Goal: Task Accomplishment & Management: Complete application form

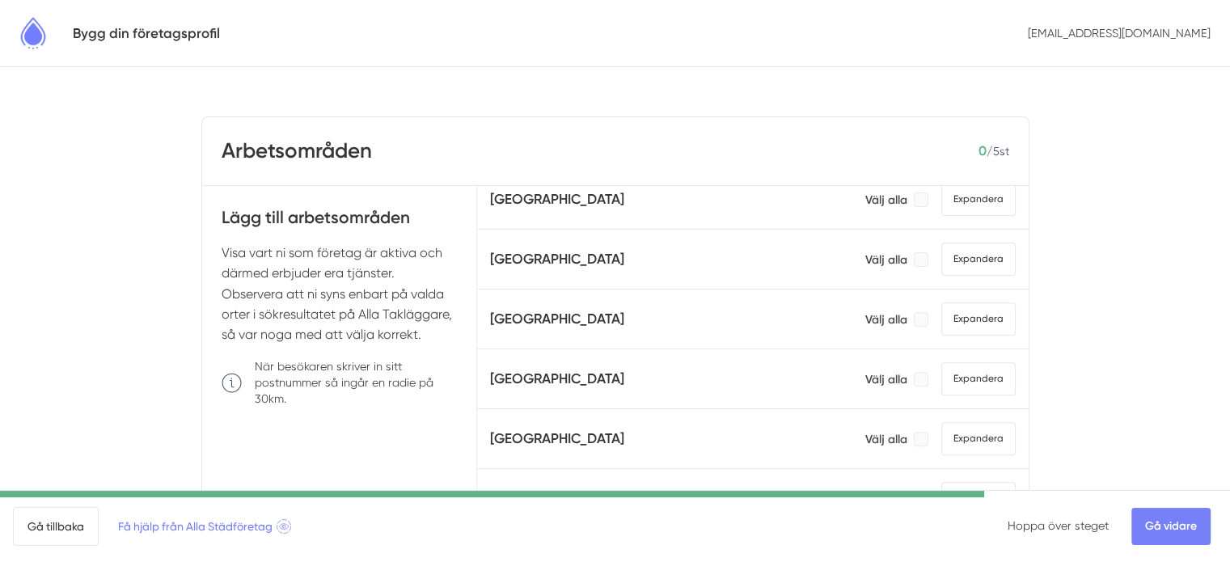
scroll to position [728, 0]
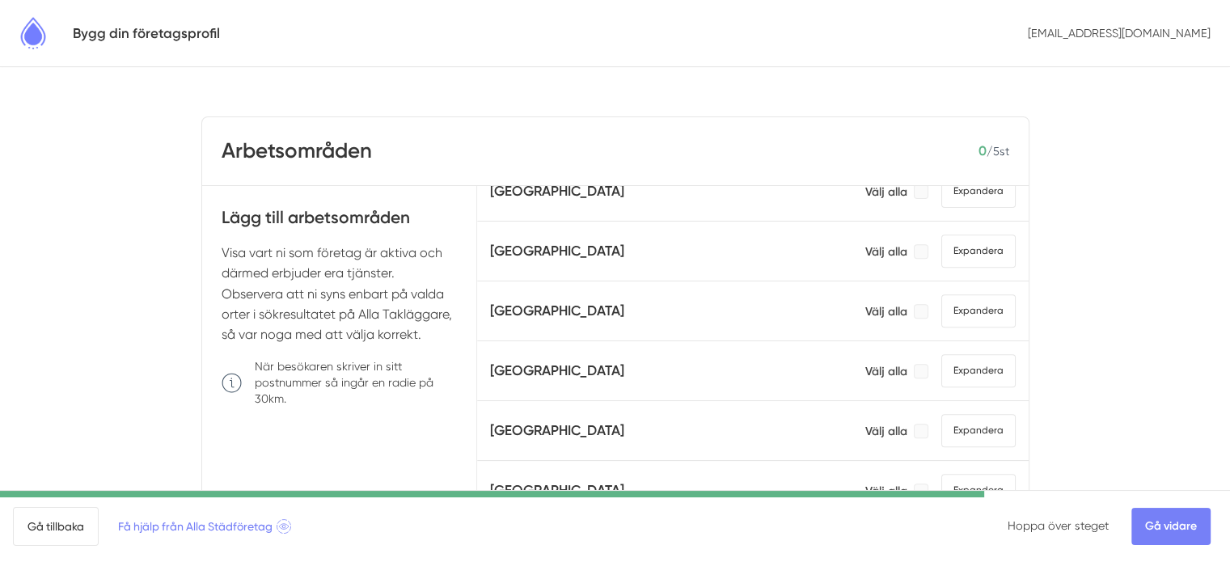
click at [828, 361] on div "Skåne län Välj alla Expandera" at bounding box center [752, 370] width 525 height 33
click at [947, 360] on span "Expandera" at bounding box center [978, 370] width 74 height 33
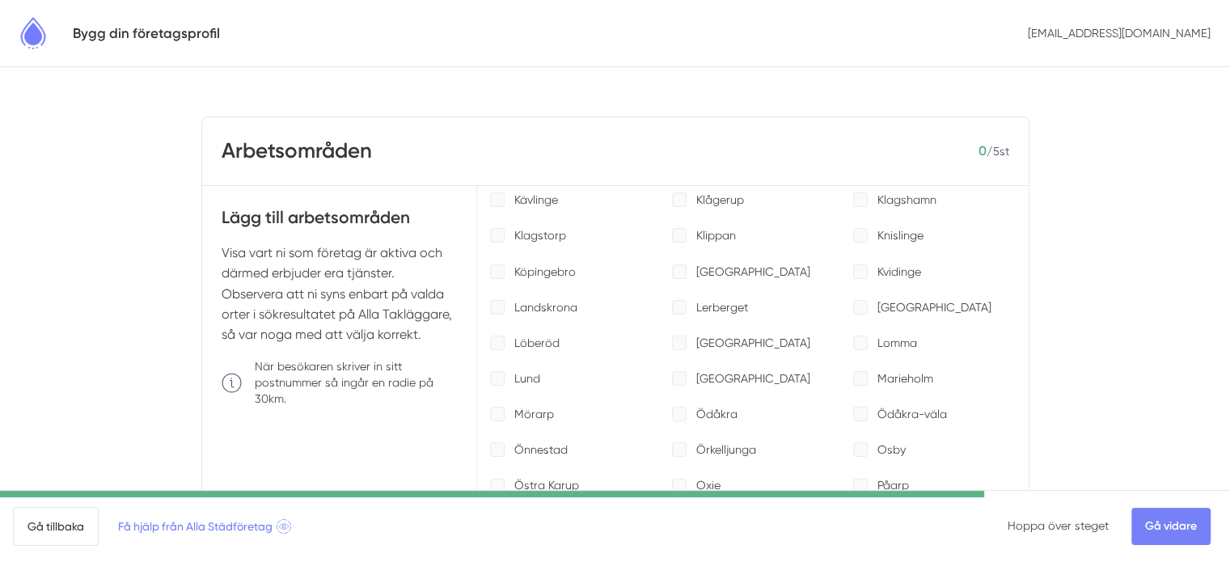
scroll to position [1698, 0]
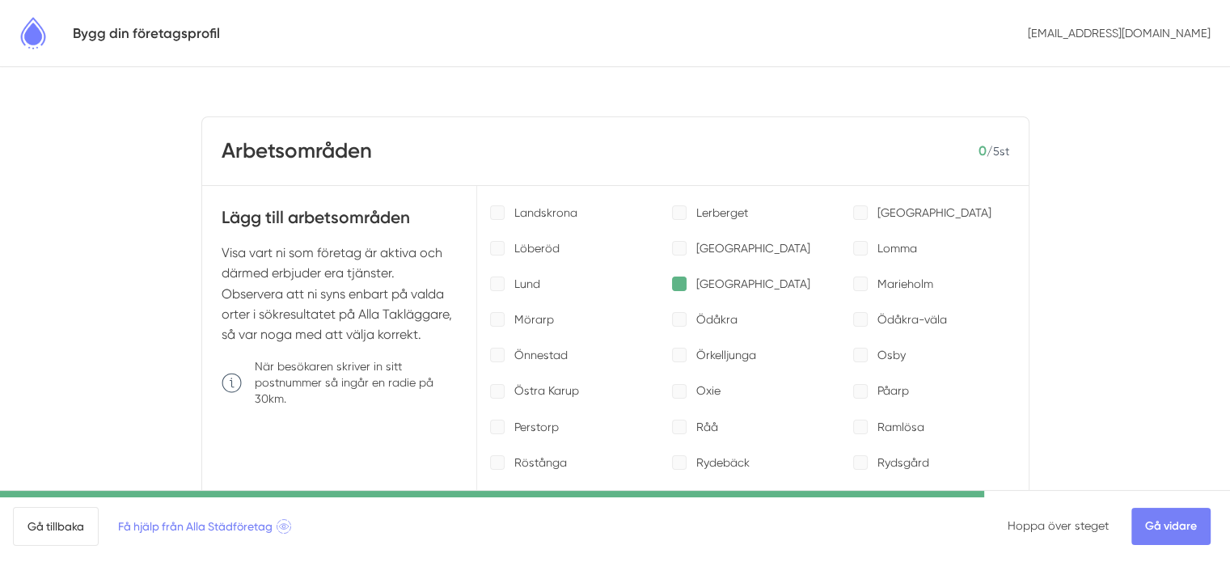
click at [674, 277] on div at bounding box center [679, 284] width 15 height 15
click at [673, 388] on div at bounding box center [679, 391] width 15 height 15
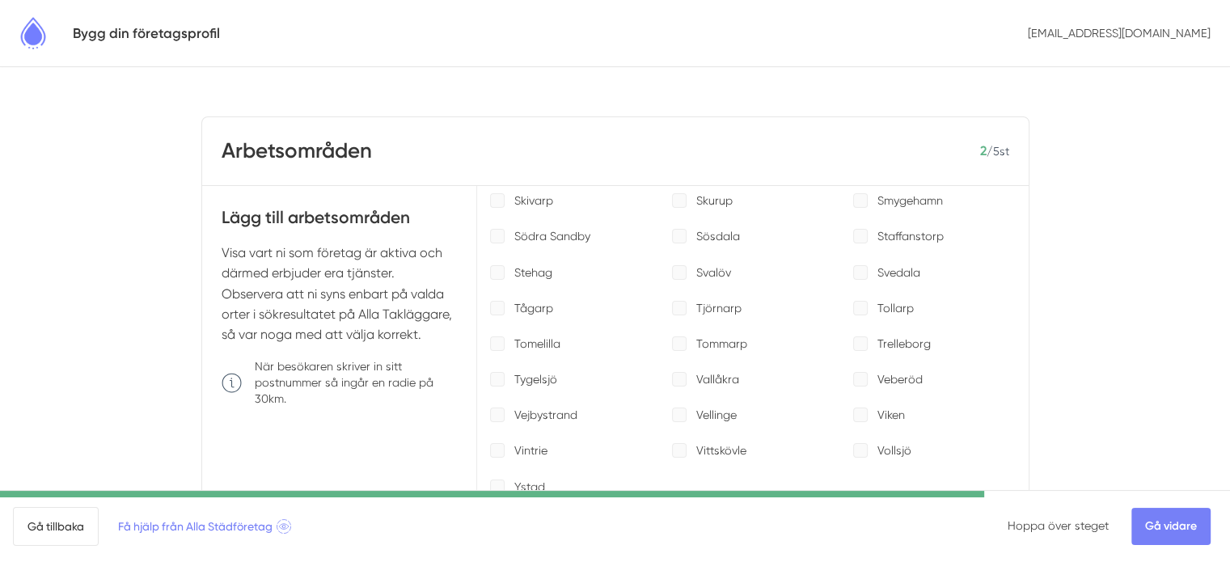
scroll to position [2102, 0]
click at [672, 374] on div at bounding box center [679, 379] width 15 height 15
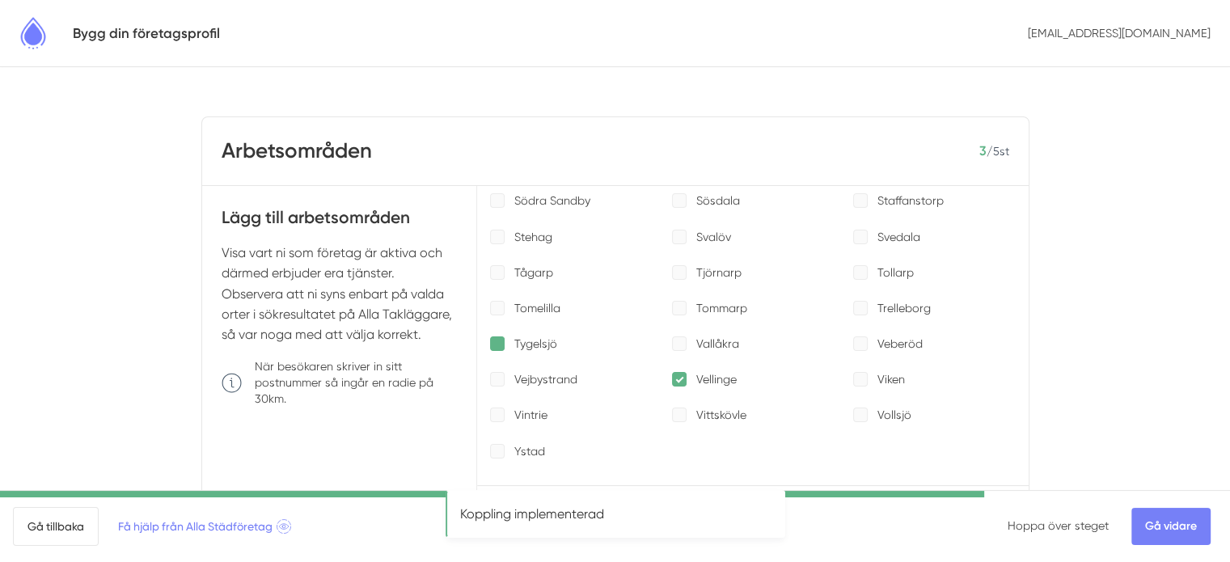
click at [496, 337] on div at bounding box center [497, 343] width 15 height 15
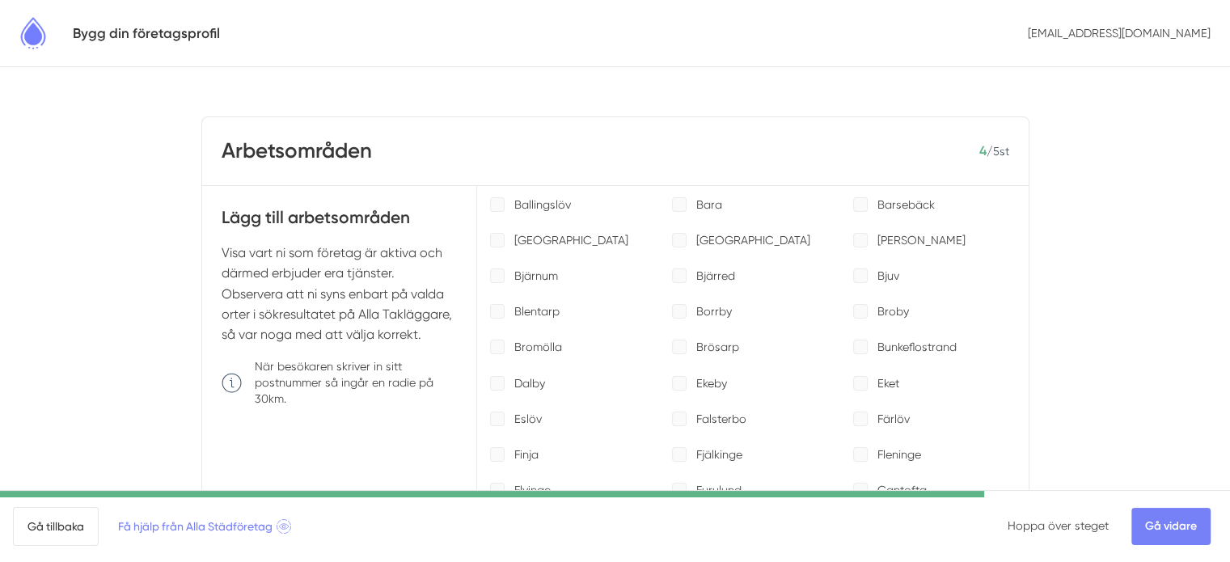
scroll to position [1051, 0]
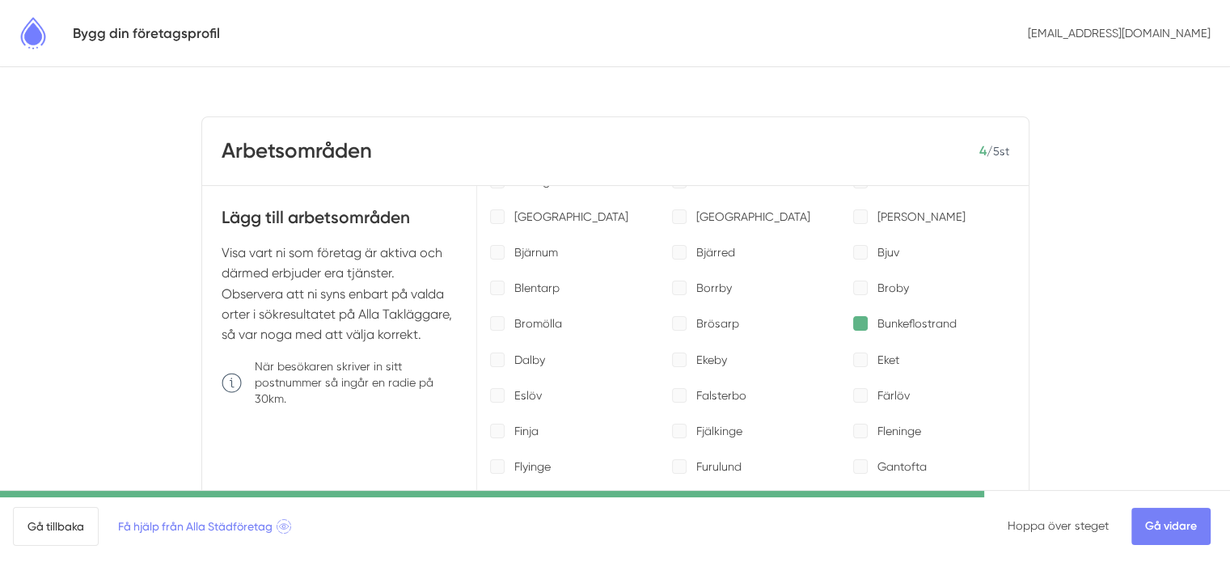
click at [853, 317] on div at bounding box center [860, 323] width 15 height 15
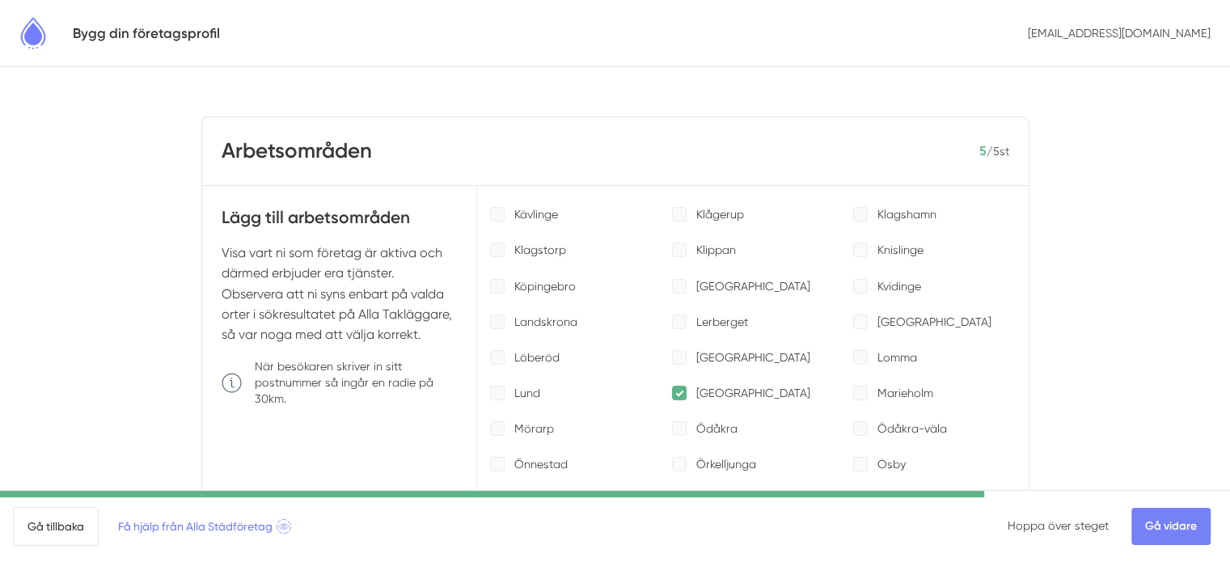
scroll to position [1617, 0]
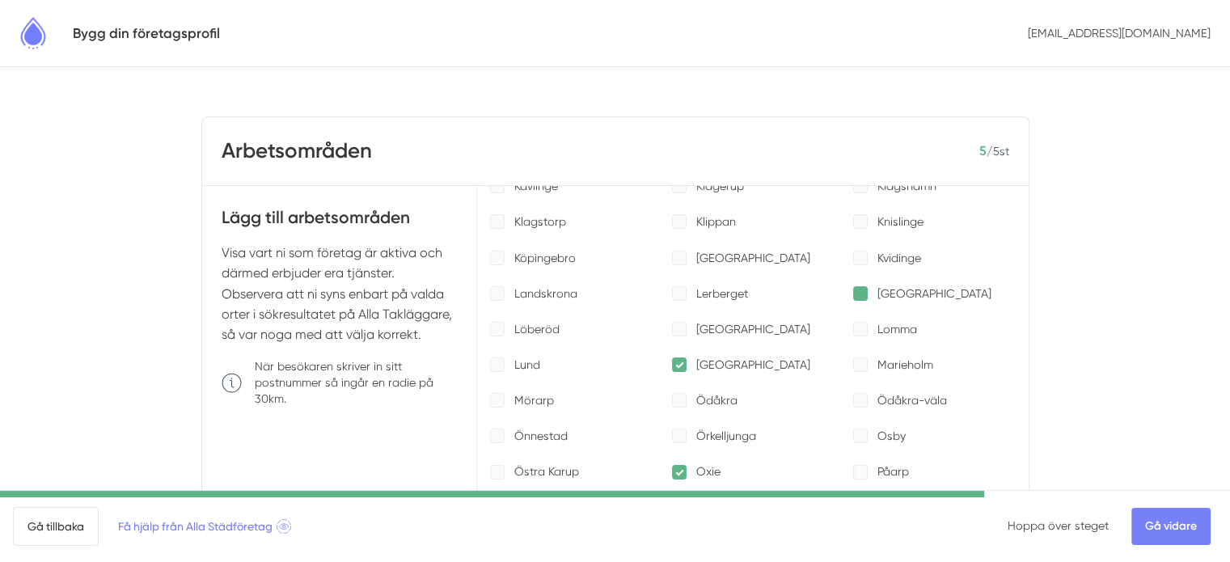
click at [853, 286] on div at bounding box center [860, 293] width 15 height 15
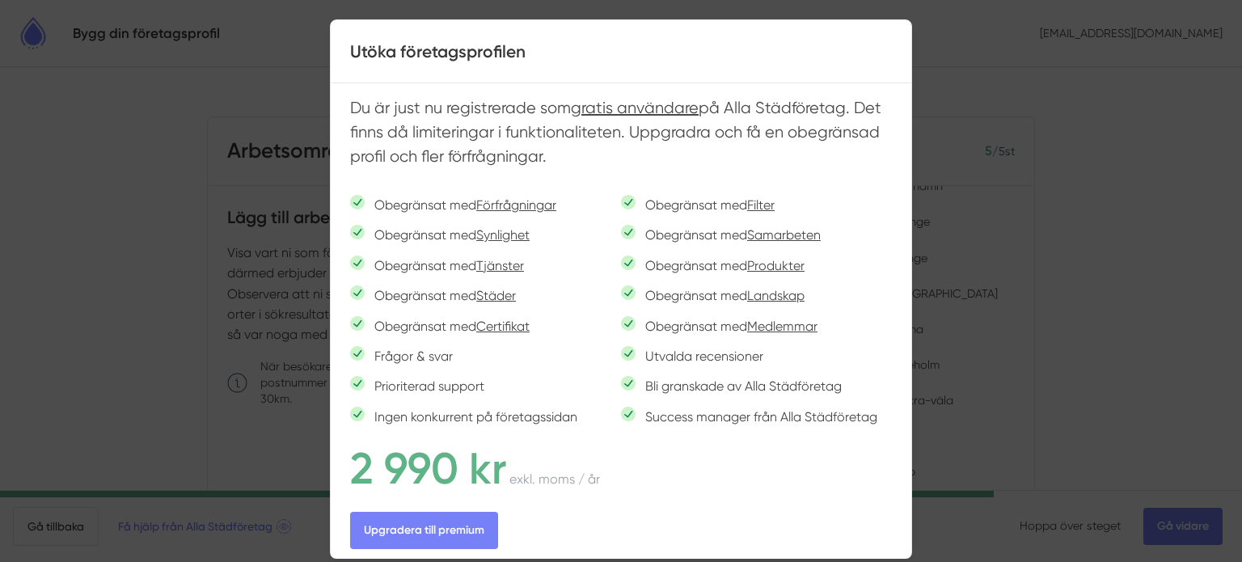
click at [1092, 129] on div at bounding box center [621, 281] width 1242 height 562
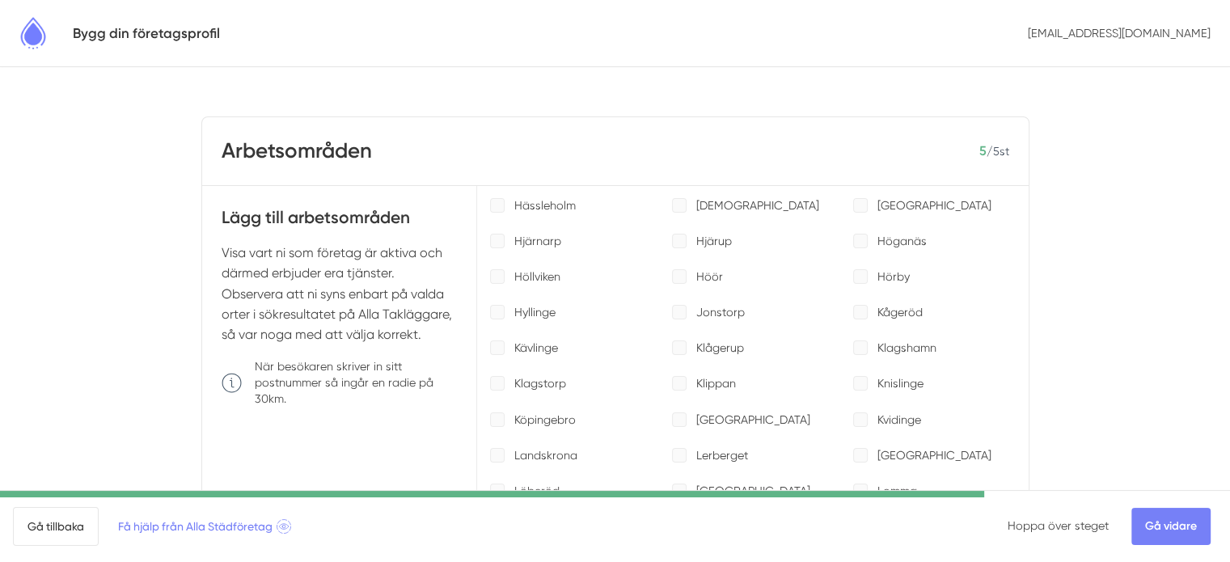
scroll to position [1051, 0]
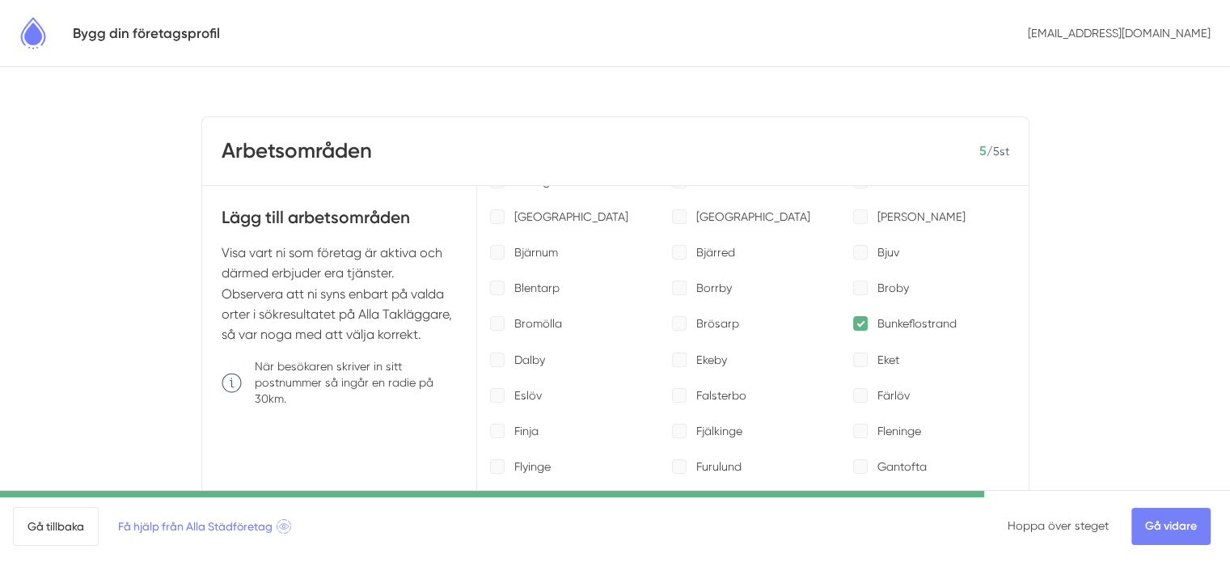
click at [853, 316] on div at bounding box center [860, 323] width 15 height 15
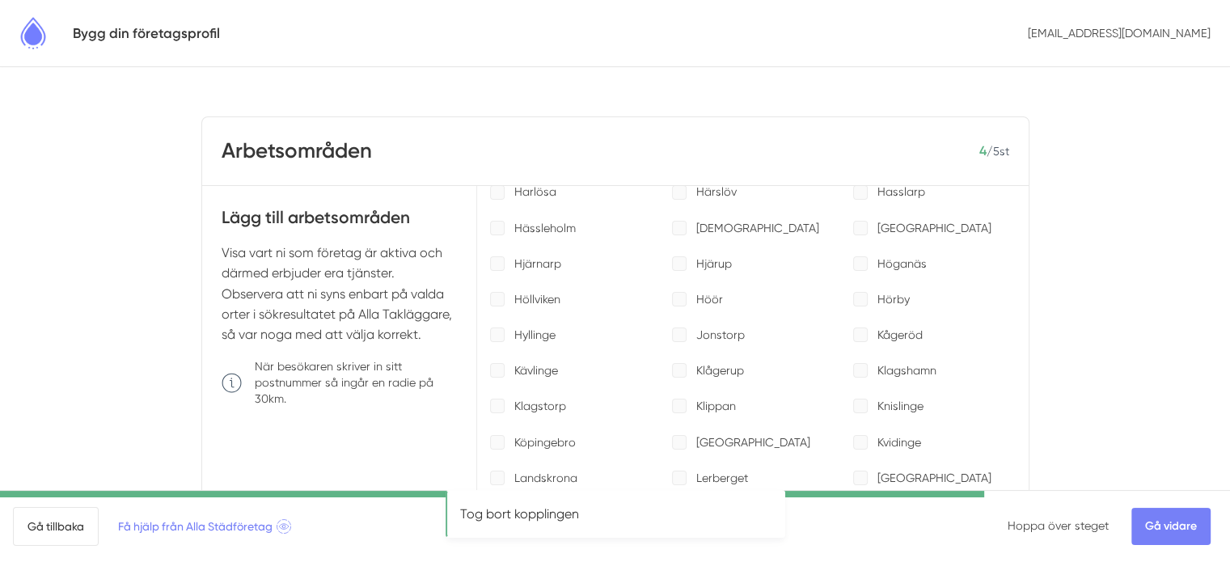
scroll to position [1455, 0]
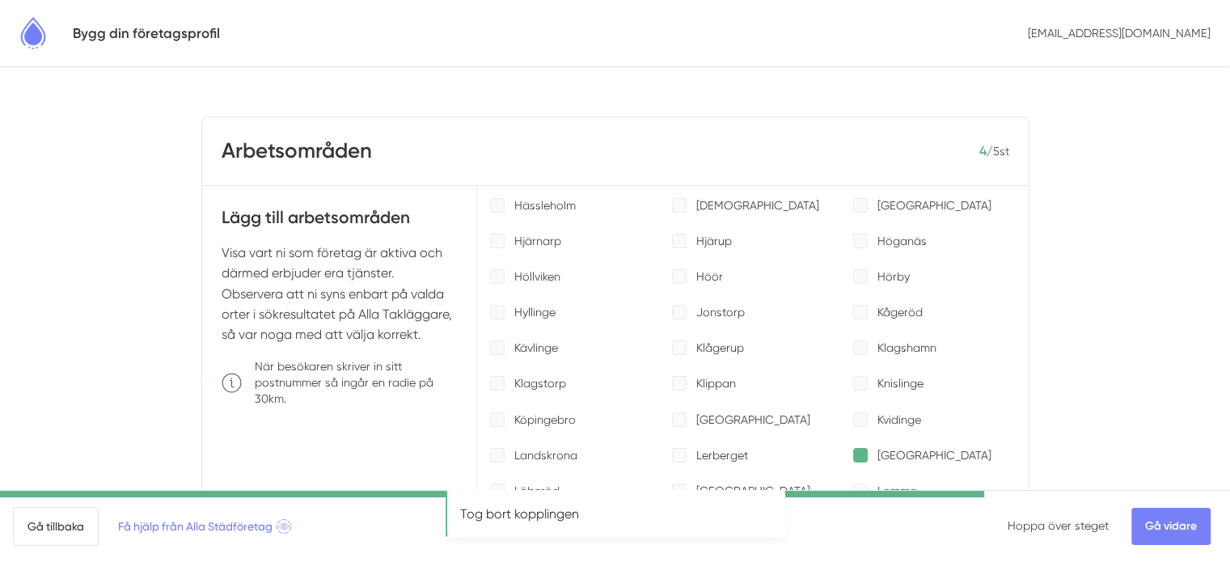
click at [853, 449] on div at bounding box center [860, 455] width 15 height 15
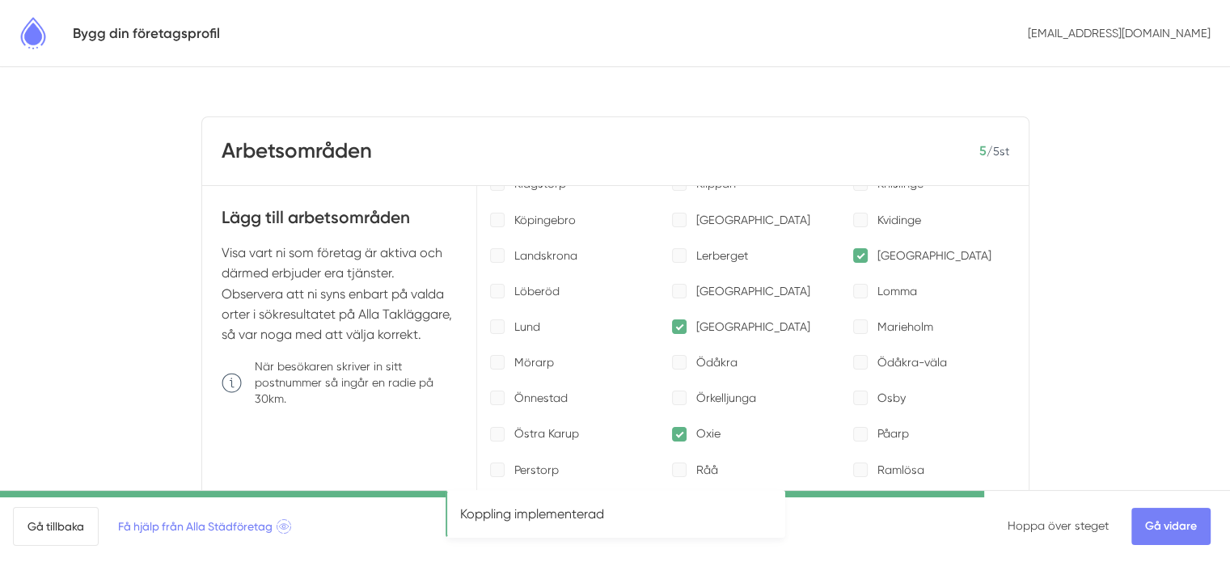
scroll to position [1698, 0]
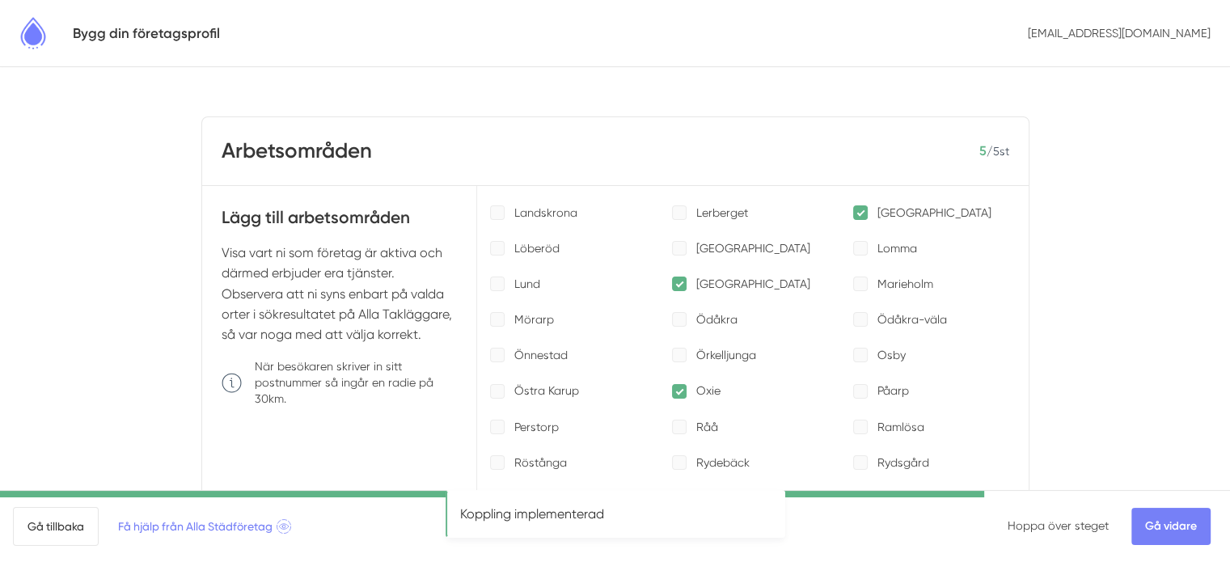
click at [672, 384] on div at bounding box center [679, 391] width 15 height 15
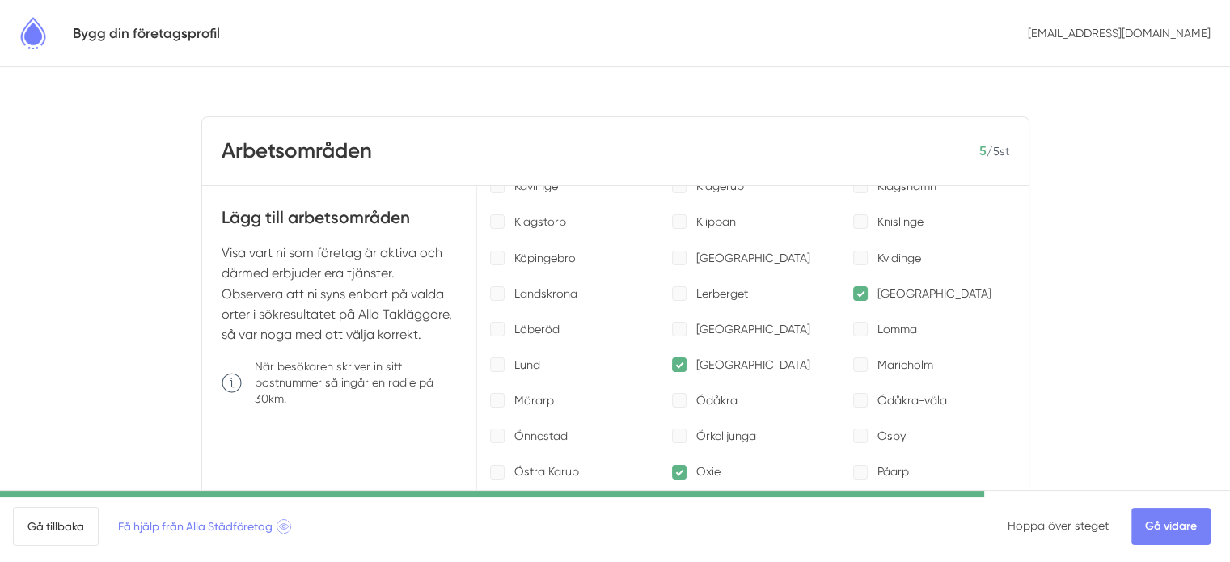
click at [672, 467] on div at bounding box center [679, 472] width 15 height 15
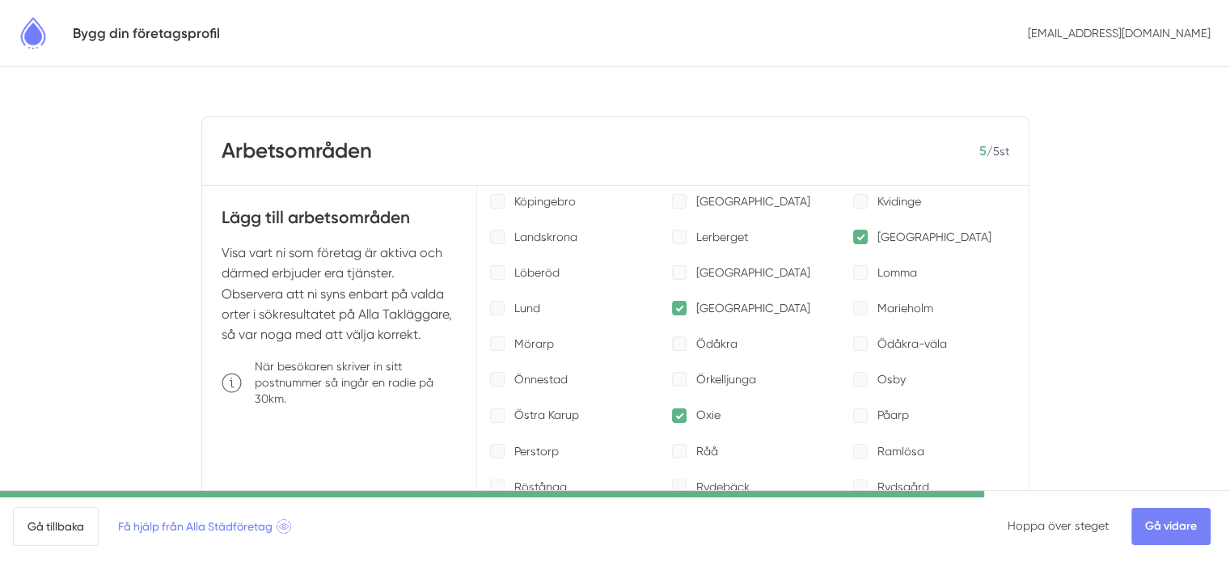
scroll to position [1698, 0]
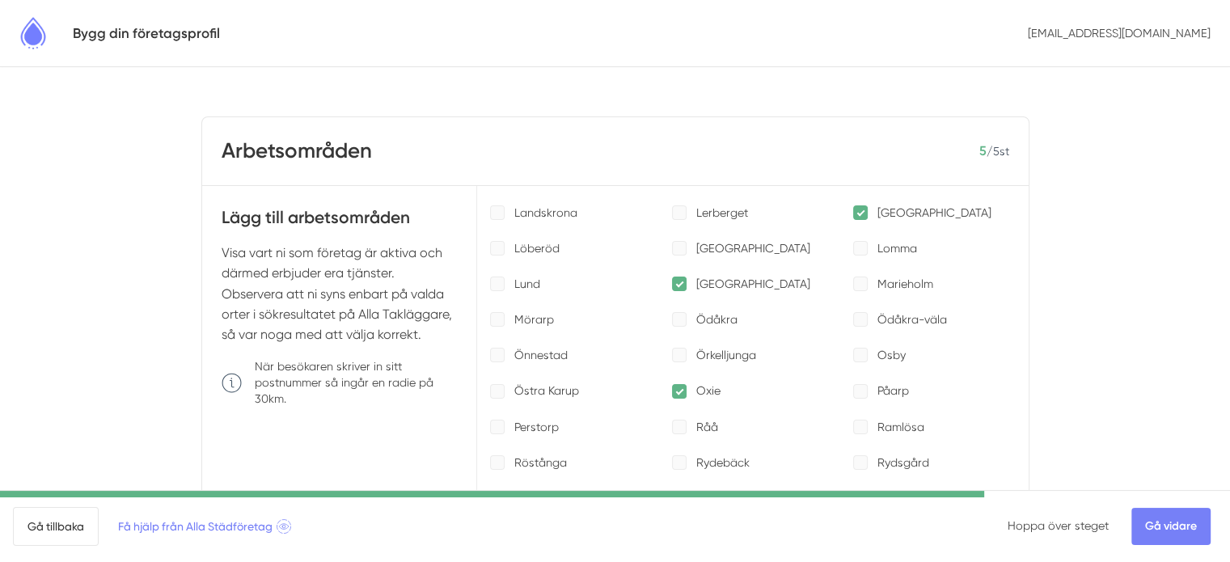
click at [672, 384] on div at bounding box center [679, 391] width 15 height 15
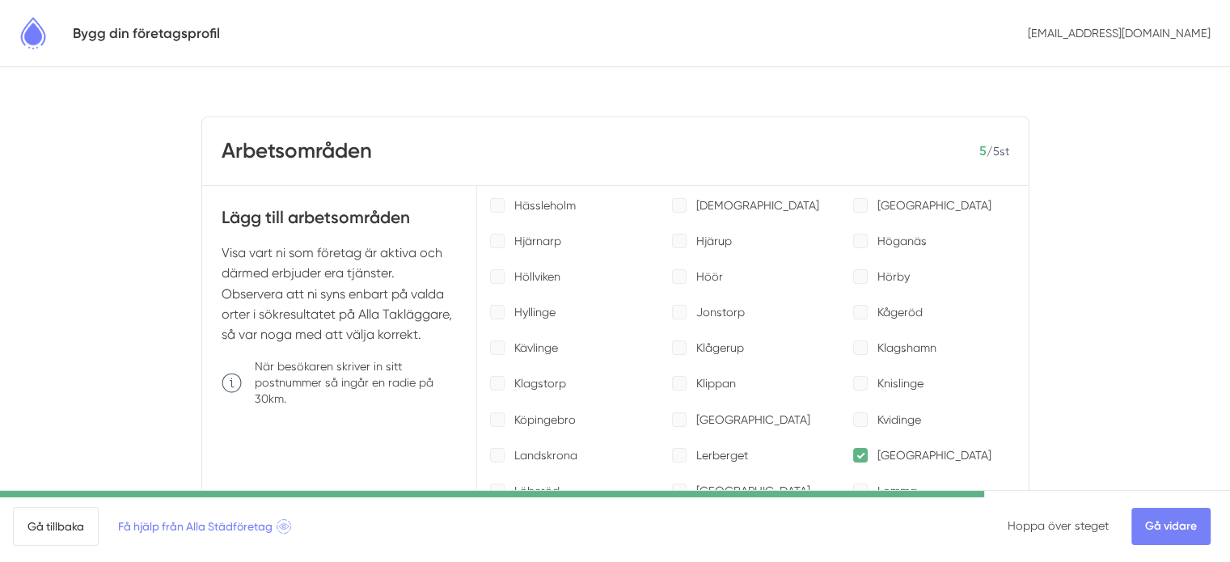
scroll to position [1536, 0]
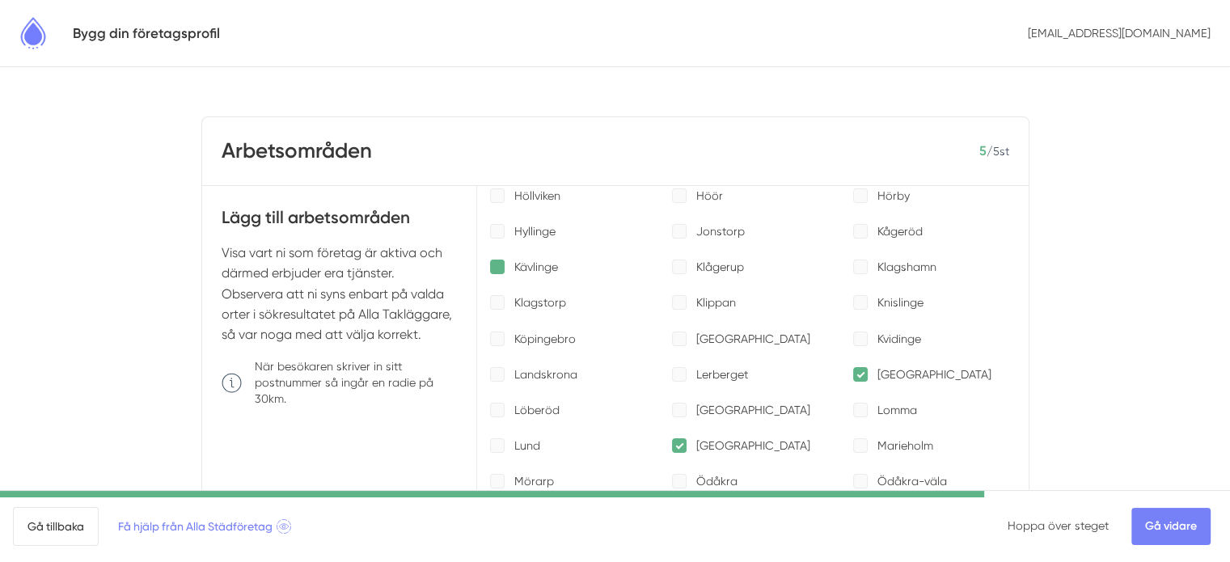
click at [499, 260] on div at bounding box center [497, 267] width 15 height 15
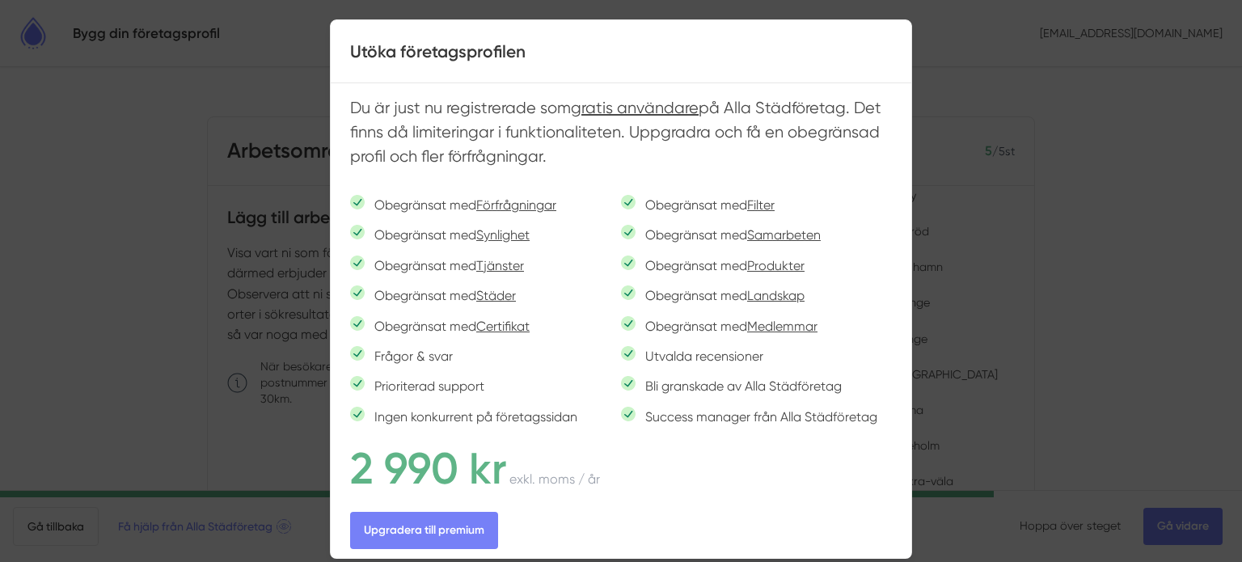
click at [1121, 209] on div at bounding box center [621, 281] width 1242 height 562
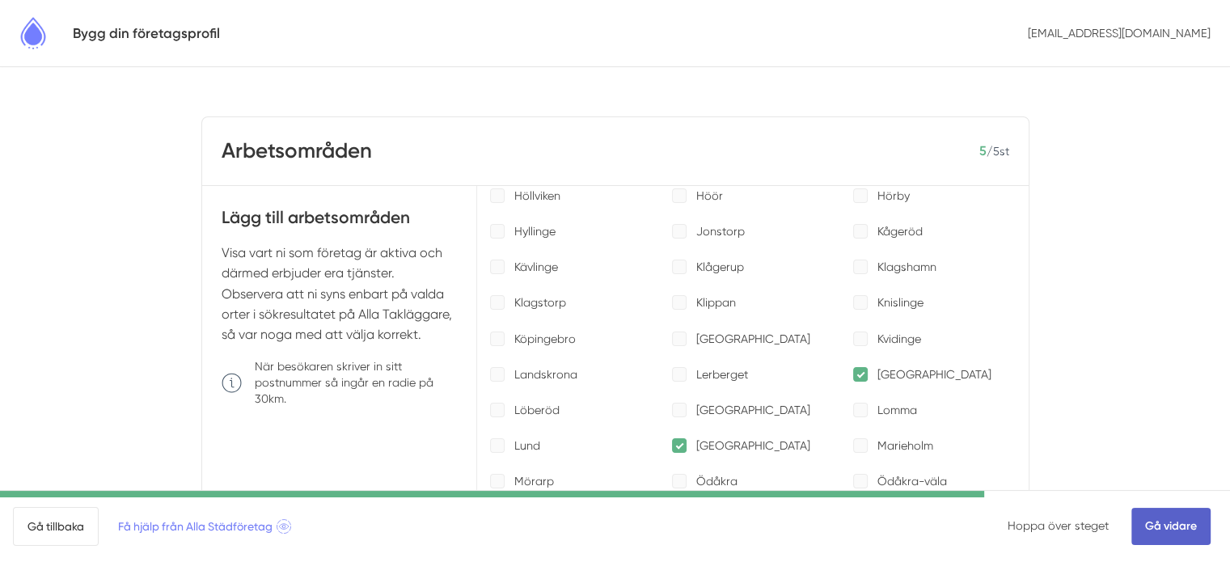
click at [1193, 531] on link "Gå vidare" at bounding box center [1170, 526] width 79 height 37
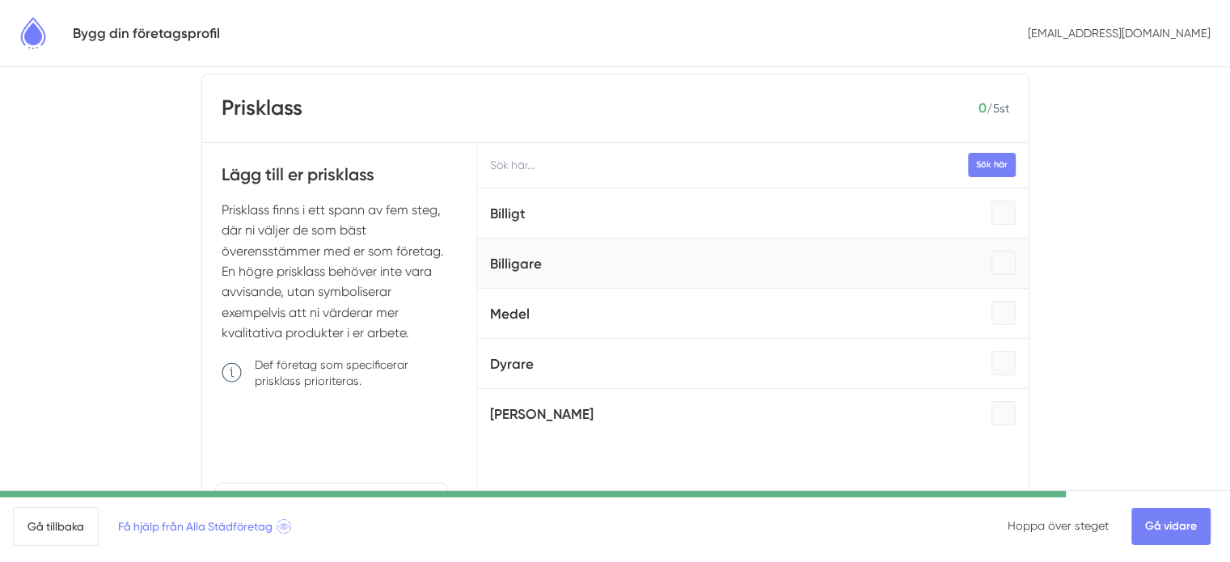
scroll to position [81, 0]
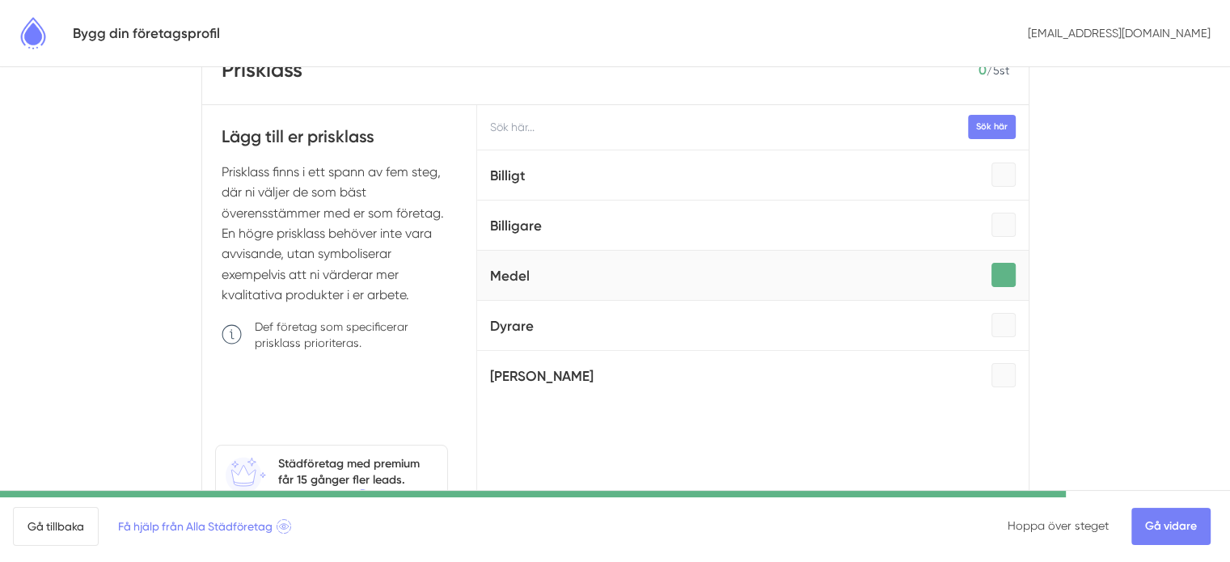
click at [991, 275] on div at bounding box center [1003, 275] width 24 height 24
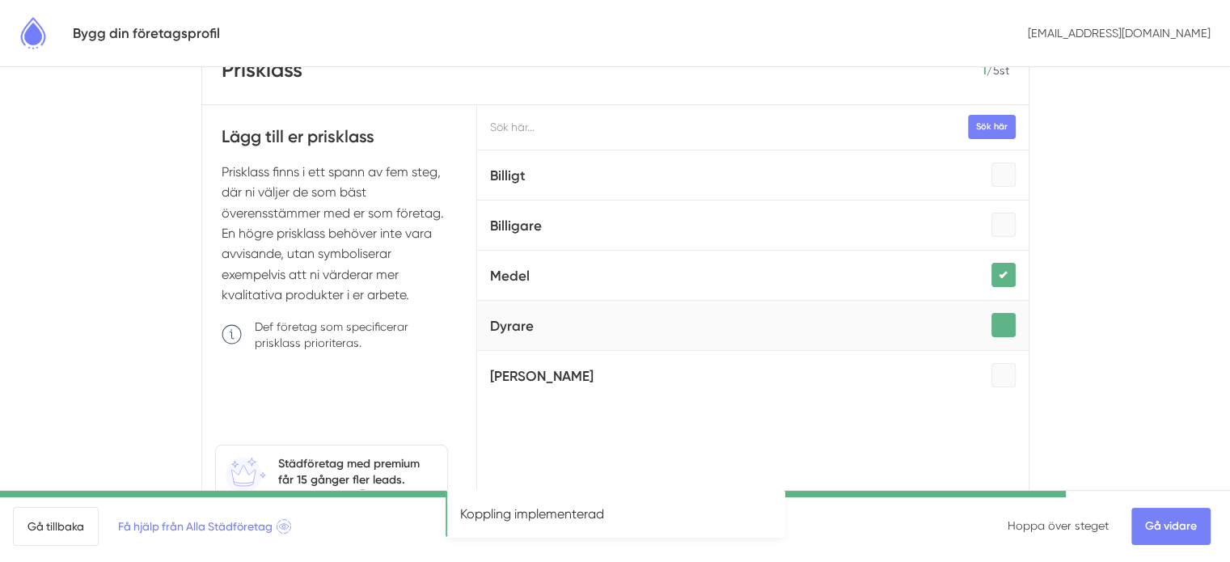
click at [991, 329] on div at bounding box center [1003, 325] width 24 height 24
click at [991, 324] on div at bounding box center [1003, 325] width 24 height 24
click at [991, 320] on div at bounding box center [1003, 325] width 24 height 24
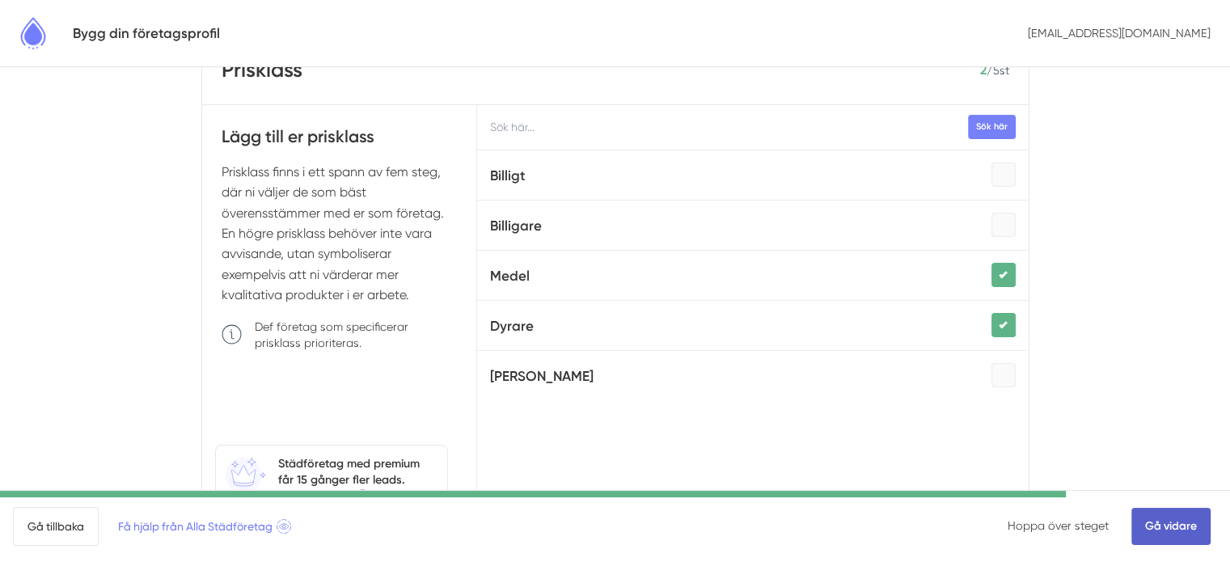
click at [1158, 522] on link "Gå vidare" at bounding box center [1170, 526] width 79 height 37
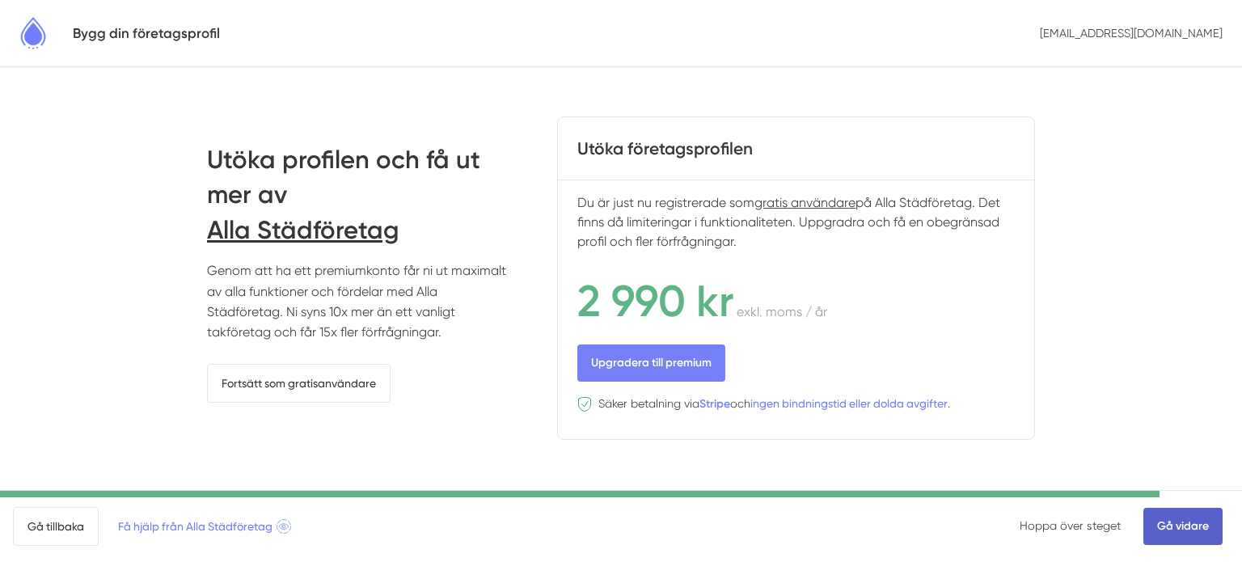
click at [1181, 524] on link "Gå vidare" at bounding box center [1182, 526] width 79 height 37
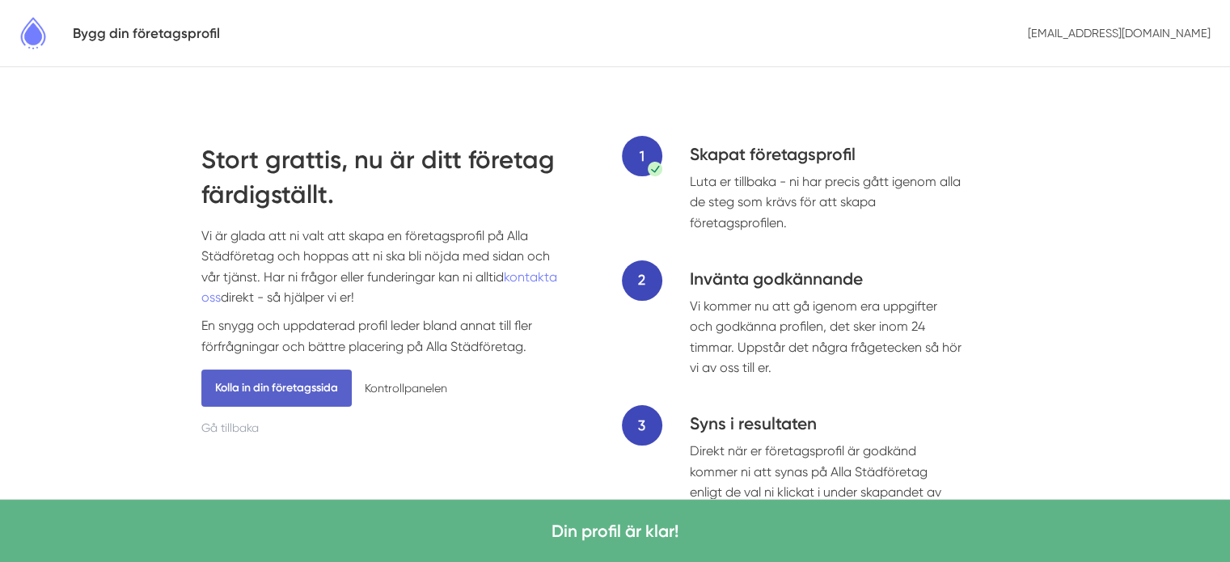
click at [281, 391] on link "Kolla in din företagssida" at bounding box center [276, 388] width 150 height 37
